Goal: Task Accomplishment & Management: Use online tool/utility

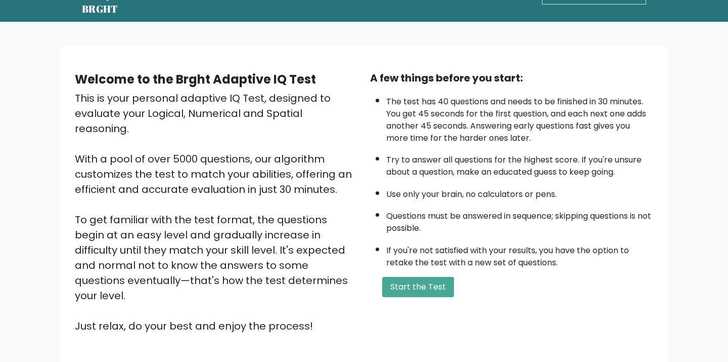
scroll to position [102, 0]
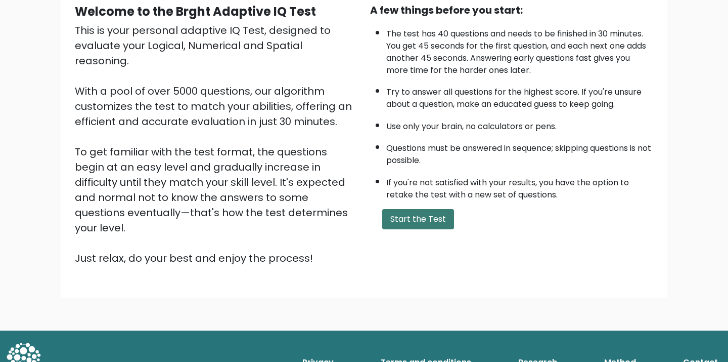
click at [413, 217] on button "Start the Test" at bounding box center [418, 219] width 72 height 20
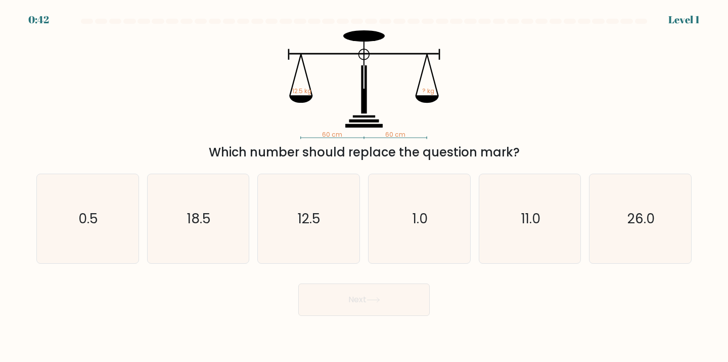
click at [683, 19] on div at bounding box center [363, 23] width 667 height 9
